Goal: Information Seeking & Learning: Check status

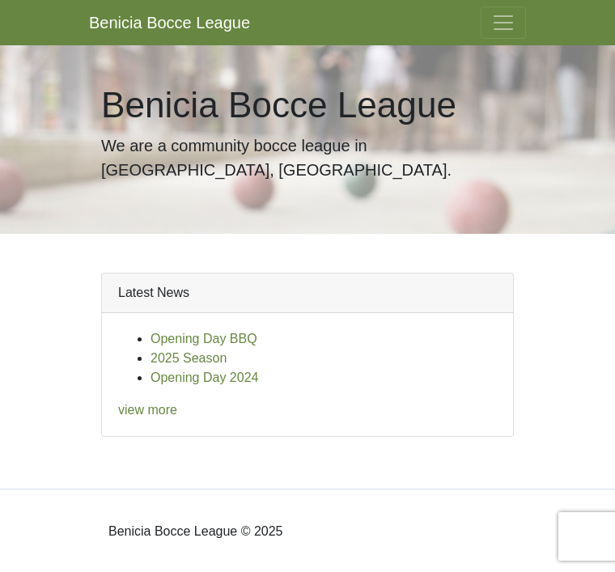
click at [505, 34] on span "Toggle navigation" at bounding box center [503, 23] width 24 height 24
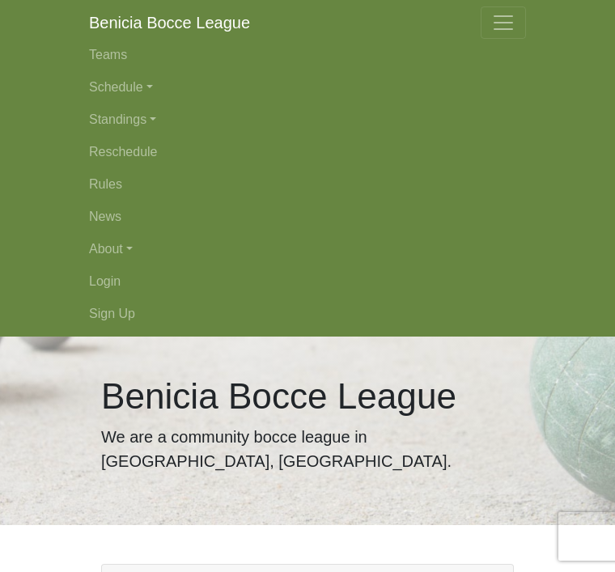
click at [147, 104] on link "Standings" at bounding box center [307, 120] width 437 height 32
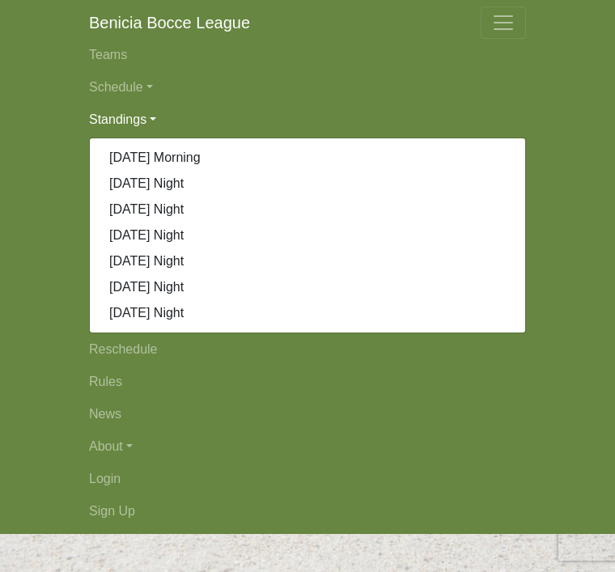
click at [145, 90] on link "Schedule" at bounding box center [307, 87] width 437 height 32
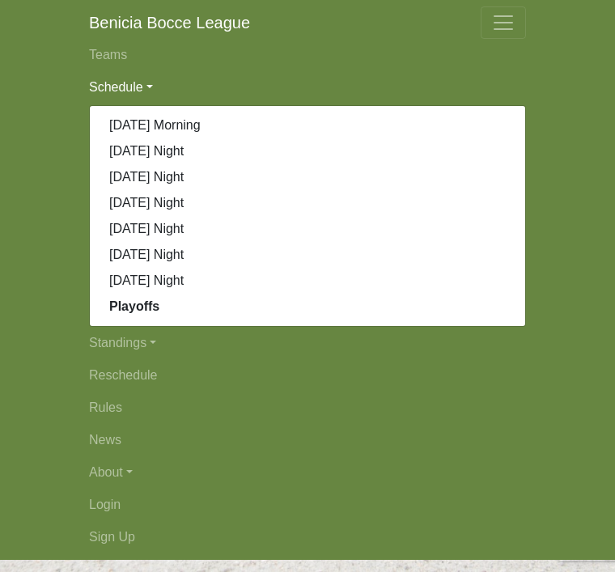
click at [138, 313] on strong "Playoffs" at bounding box center [134, 307] width 50 height 14
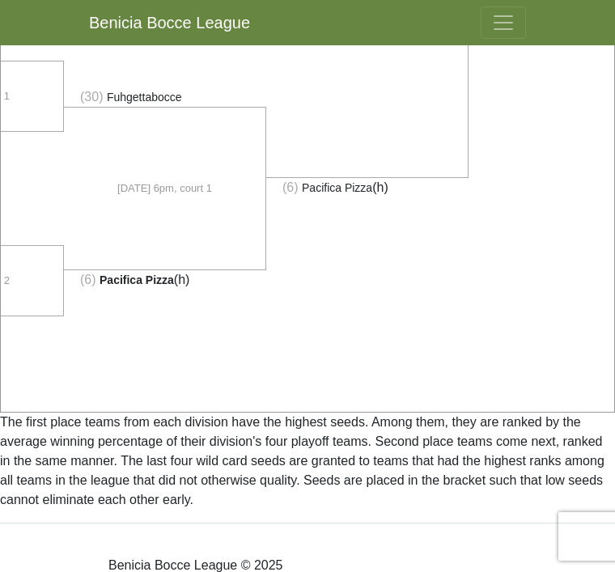
scroll to position [1277, 0]
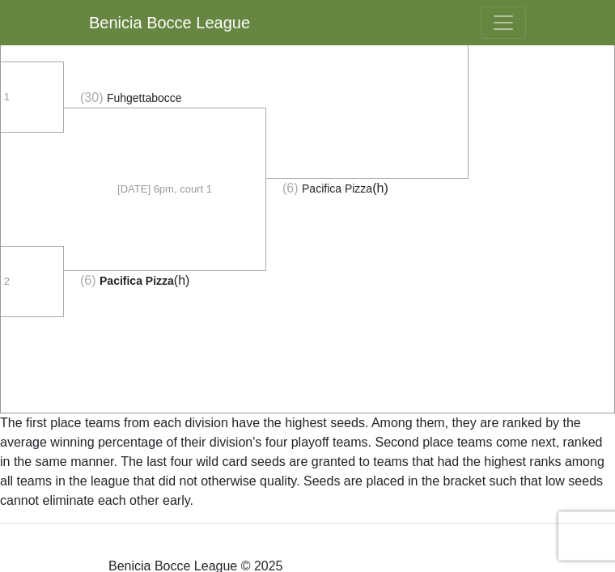
click at [469, 341] on li at bounding box center [570, 200] width 202 height 370
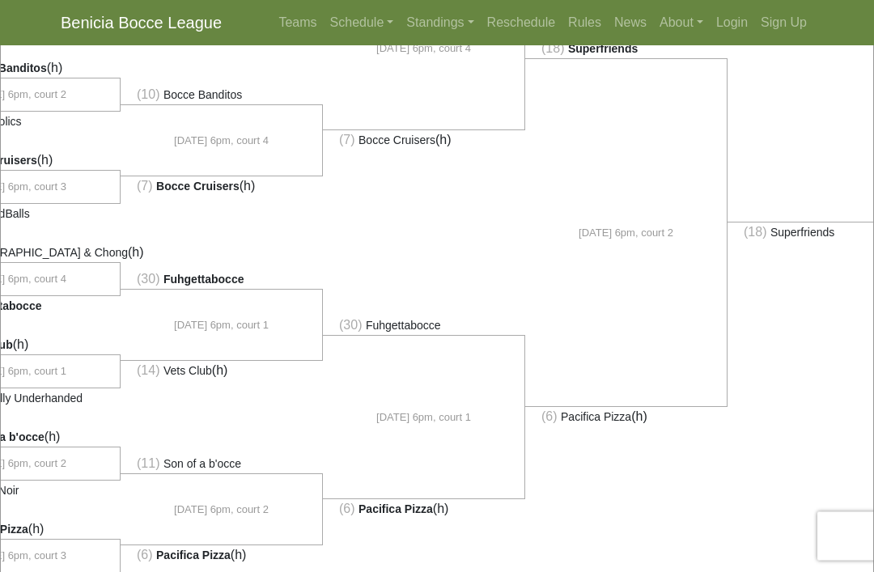
scroll to position [1044, 0]
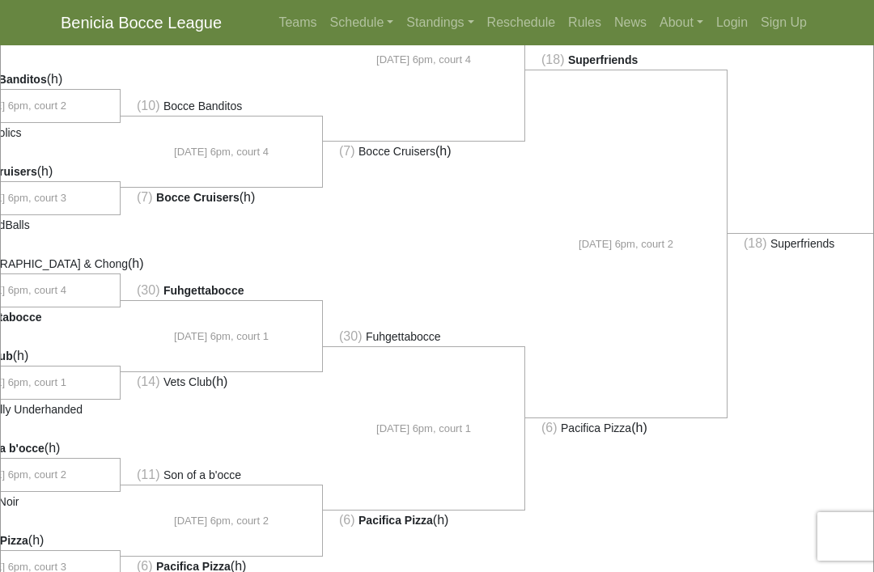
click at [614, 253] on li "(18) Superfriends" at bounding box center [829, 243] width 202 height 20
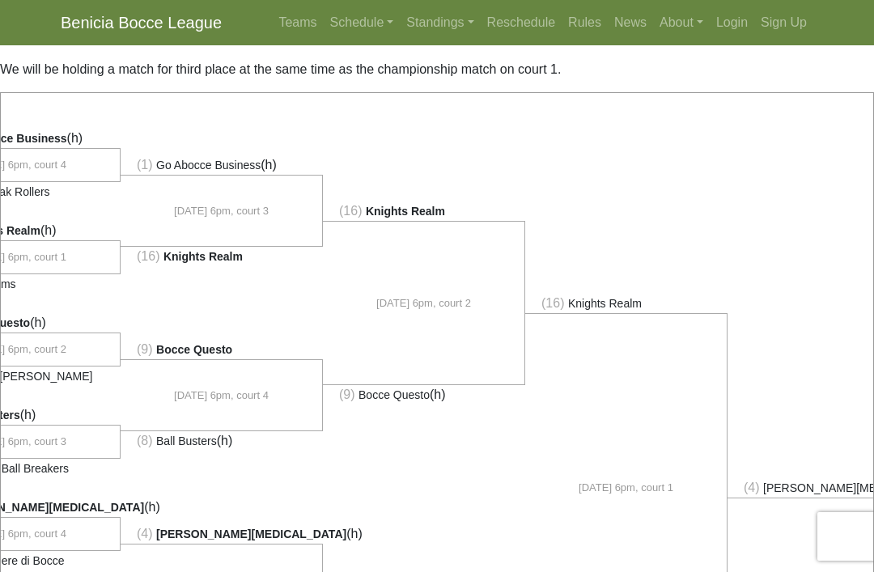
scroll to position [60, 0]
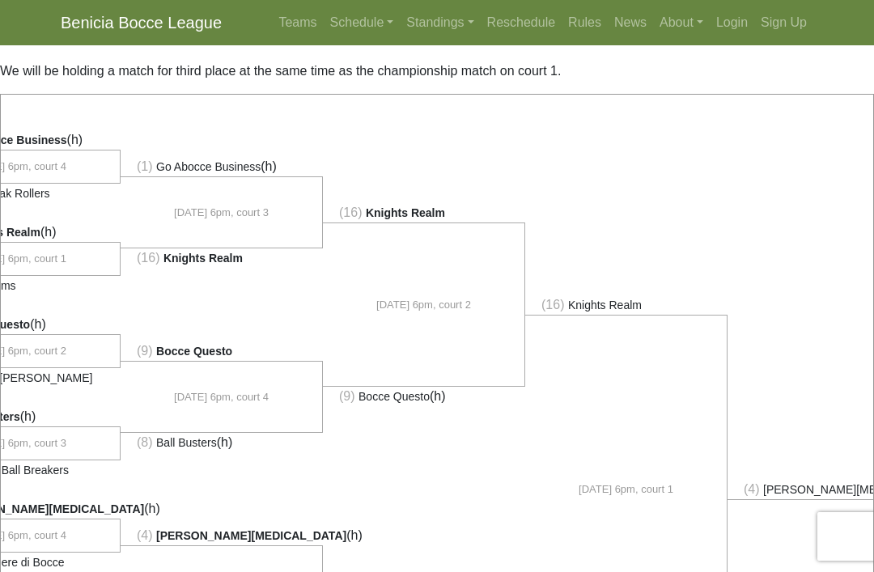
click at [427, 36] on link "Standings" at bounding box center [440, 22] width 80 height 32
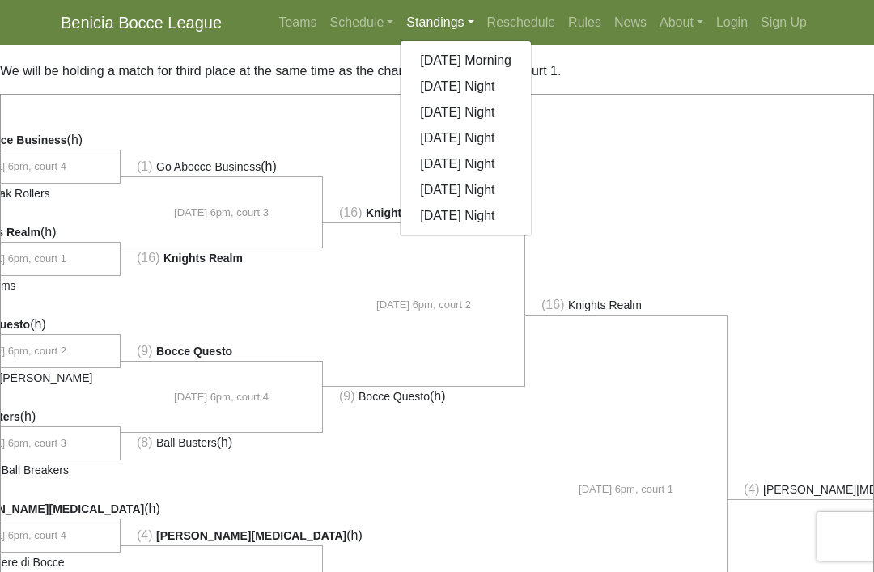
click at [456, 215] on link "[DATE] Night" at bounding box center [466, 216] width 130 height 26
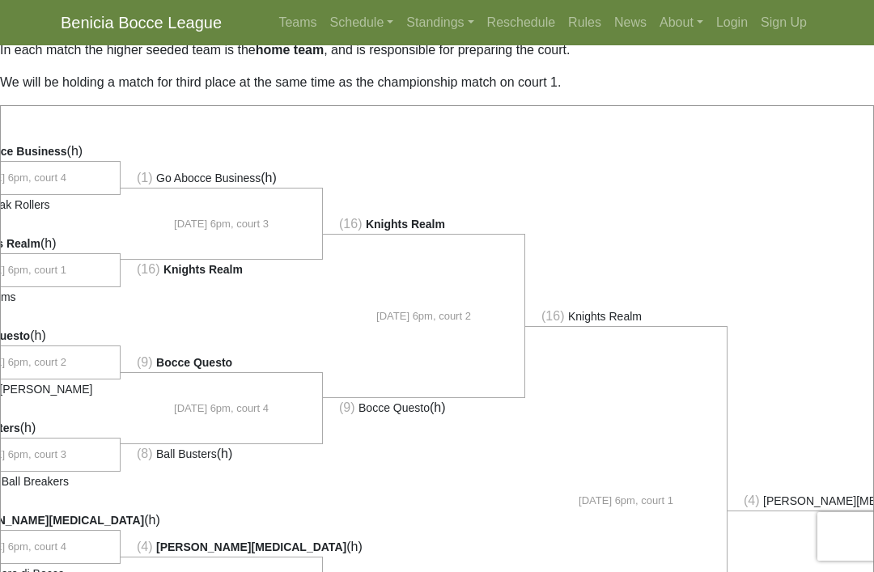
scroll to position [0, 0]
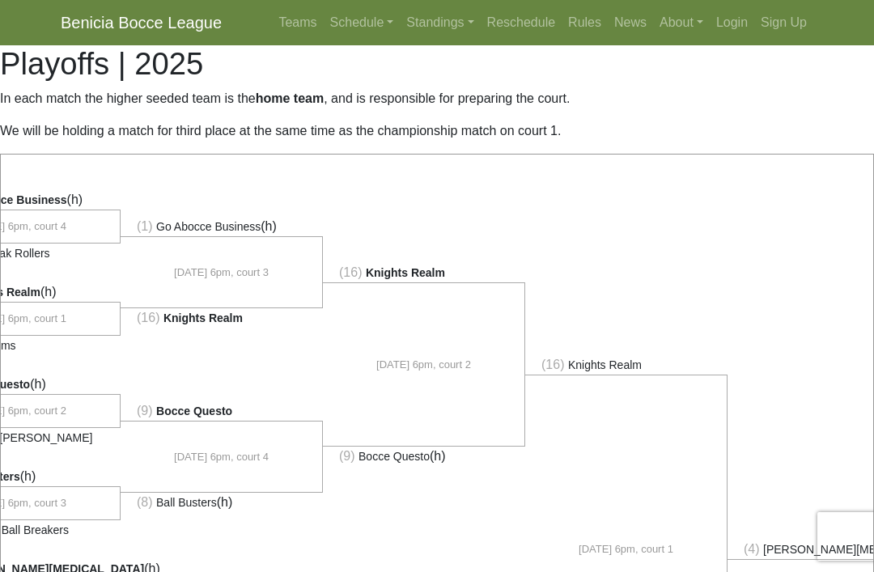
click at [440, 31] on link "Standings" at bounding box center [440, 22] width 80 height 32
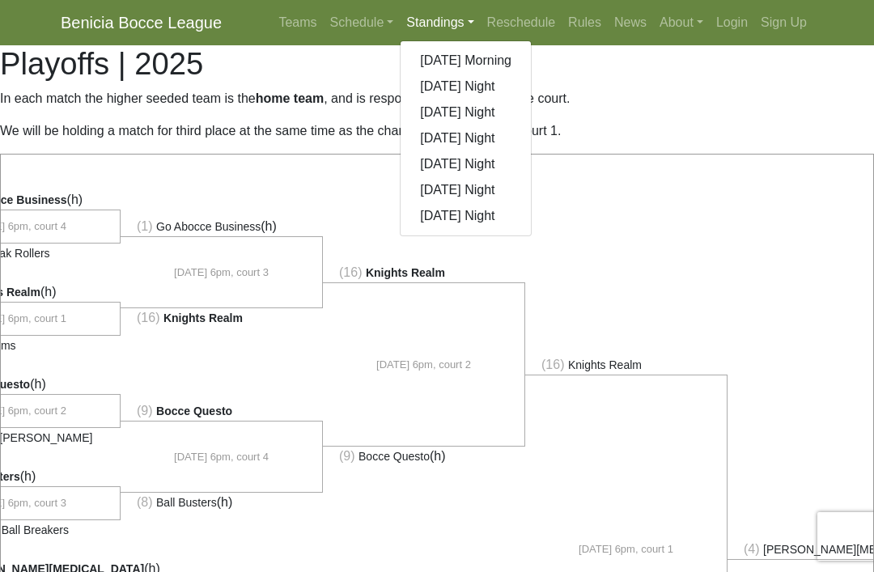
click at [461, 193] on link "[DATE] Night" at bounding box center [466, 190] width 130 height 26
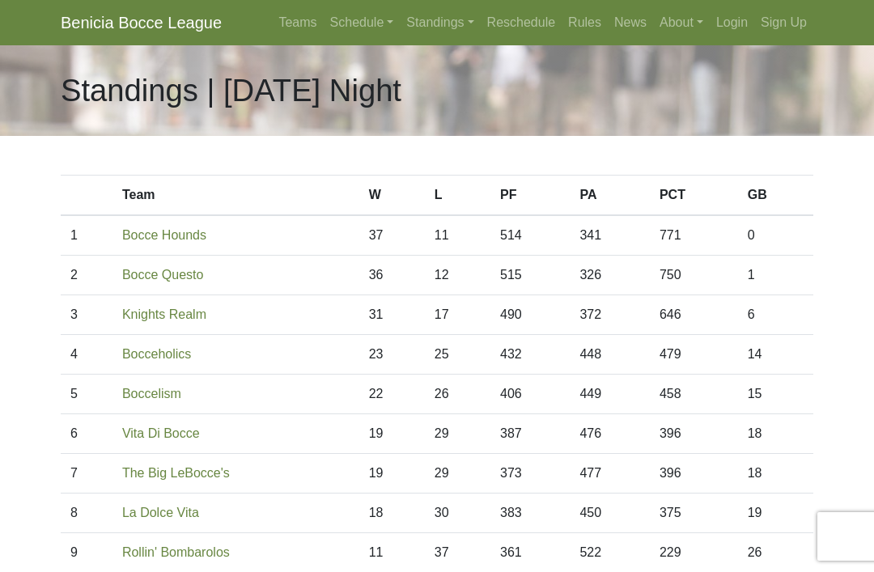
click at [444, 37] on link "Standings" at bounding box center [440, 22] width 80 height 32
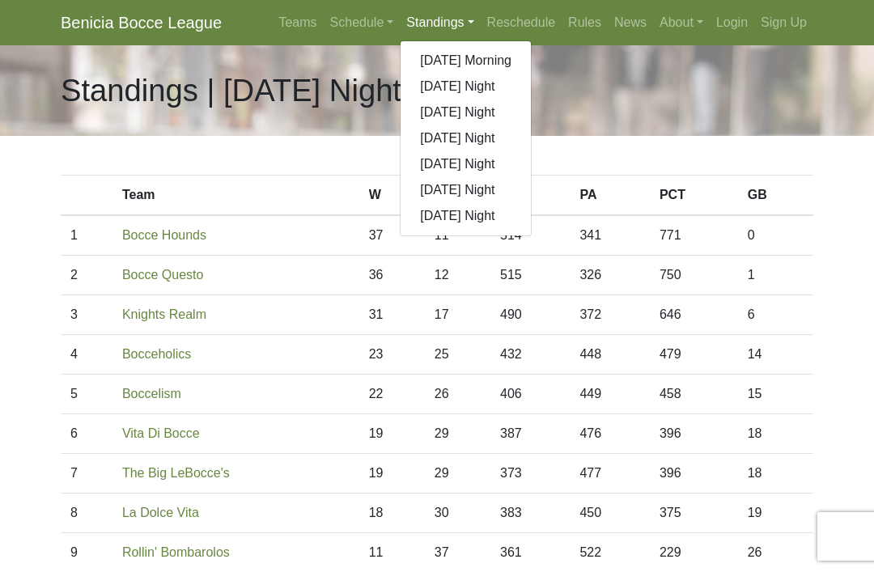
click at [468, 120] on link "[DATE] Night" at bounding box center [466, 113] width 130 height 26
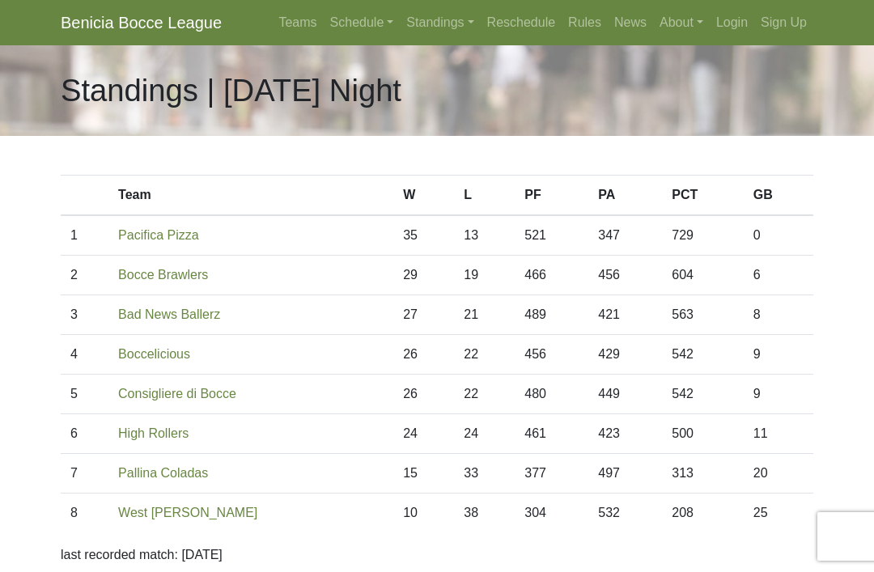
click at [354, 28] on link "Schedule" at bounding box center [362, 22] width 77 height 32
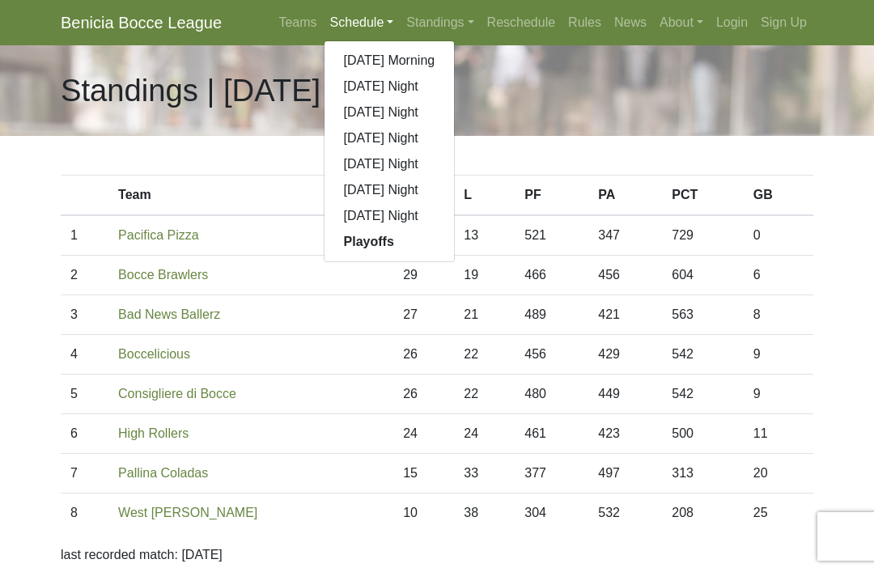
click at [393, 69] on link "[DATE] Morning" at bounding box center [390, 61] width 130 height 26
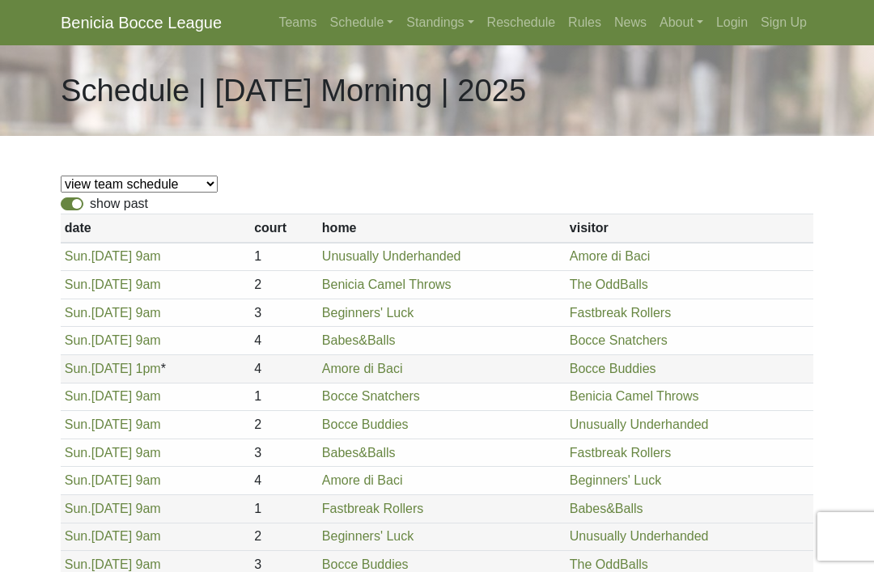
click at [448, 31] on link "Standings" at bounding box center [440, 22] width 80 height 32
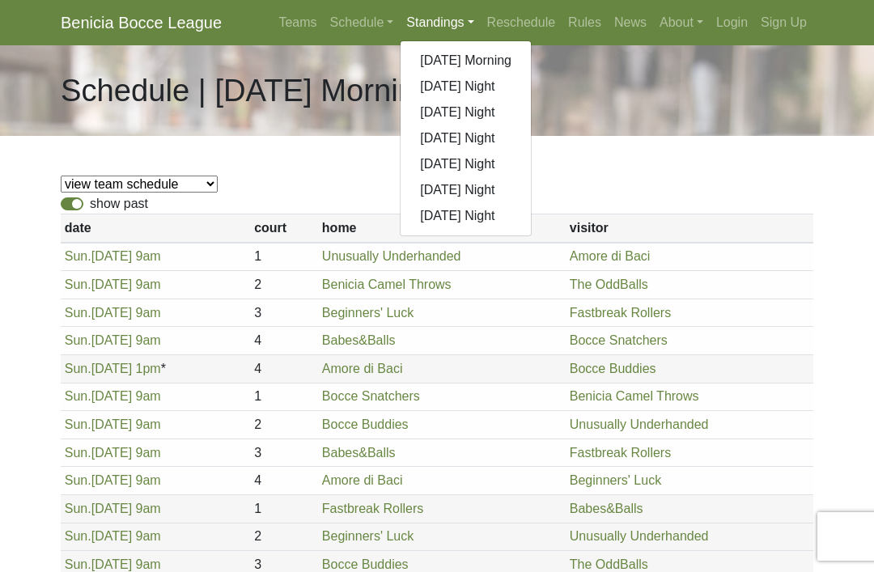
click at [469, 64] on link "[DATE] Morning" at bounding box center [466, 61] width 130 height 26
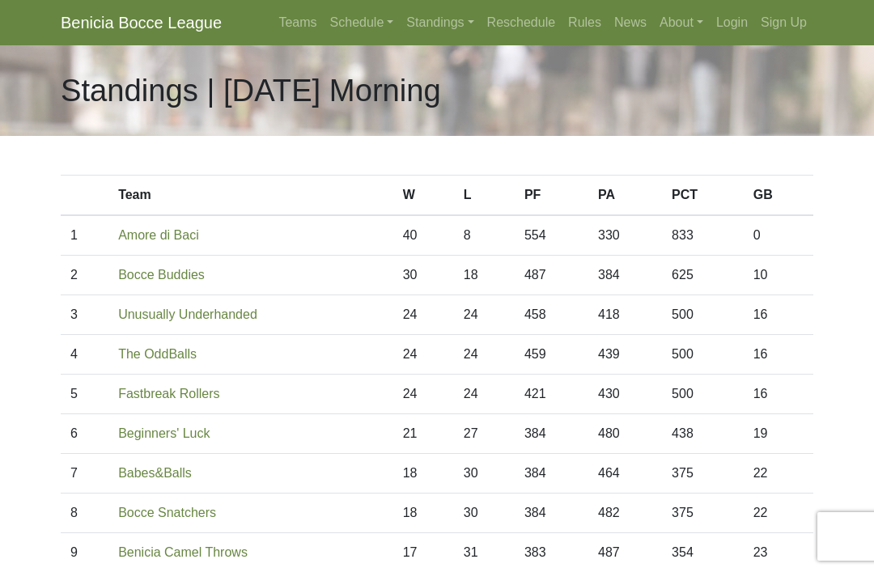
click at [450, 27] on link "Standings" at bounding box center [440, 22] width 80 height 32
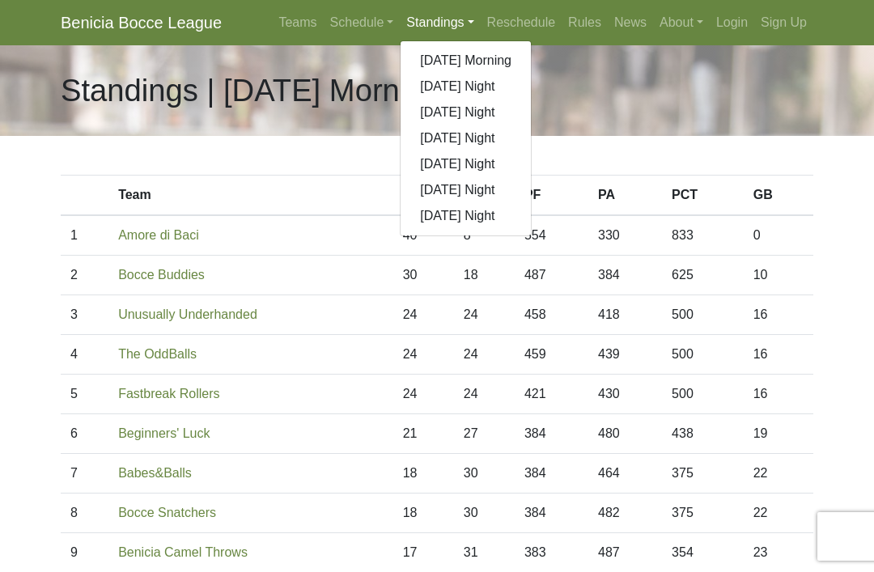
click at [469, 94] on link "[DATE] Night" at bounding box center [466, 87] width 130 height 26
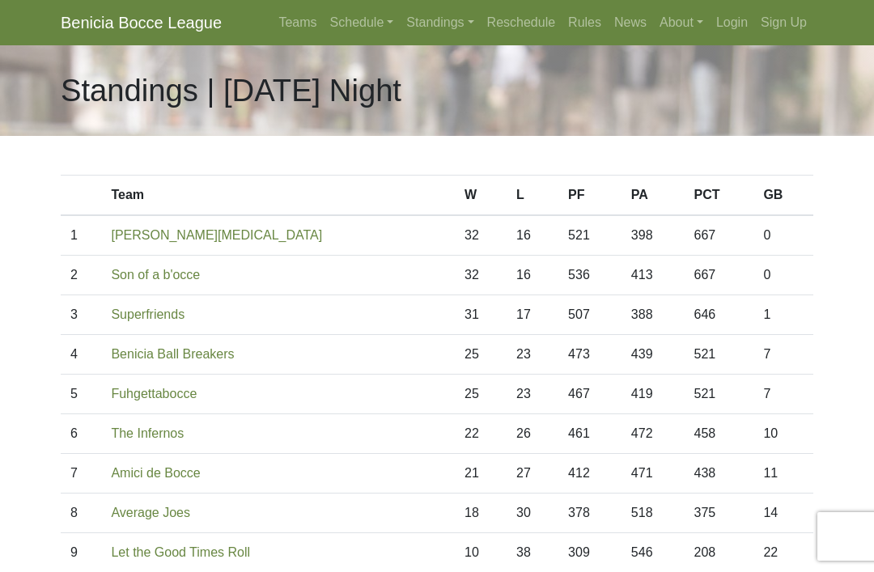
click at [440, 26] on link "Standings" at bounding box center [440, 22] width 80 height 32
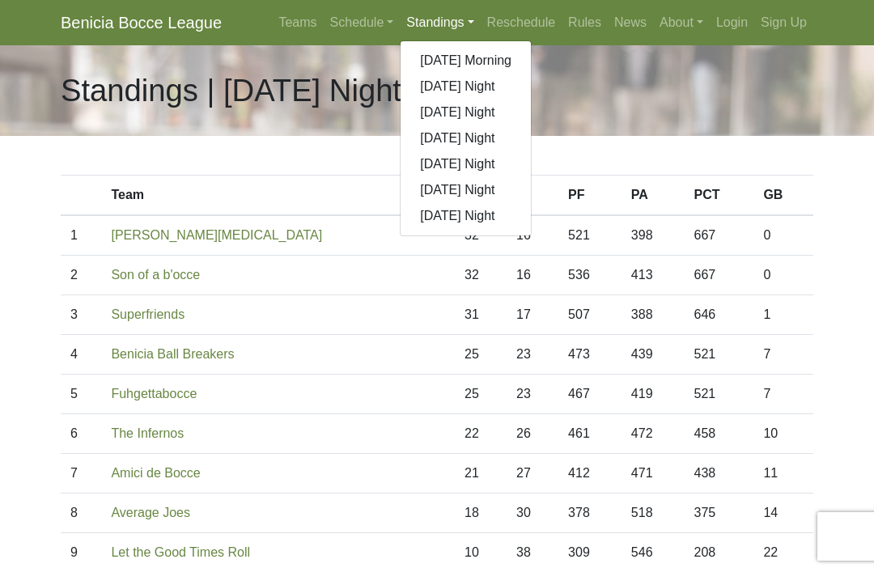
click at [469, 164] on link "[DATE] Night" at bounding box center [466, 164] width 130 height 26
